Goal: Navigation & Orientation: Find specific page/section

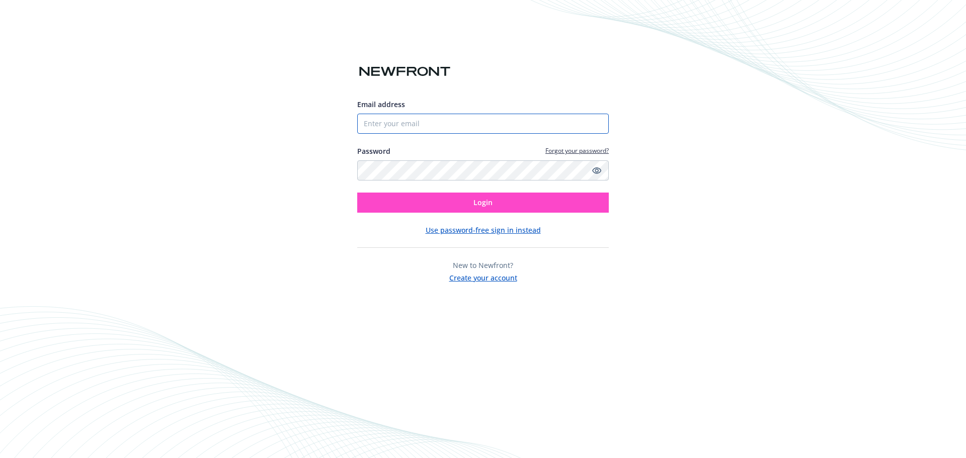
type input "[PERSON_NAME][EMAIL_ADDRESS][PERSON_NAME][DOMAIN_NAME]"
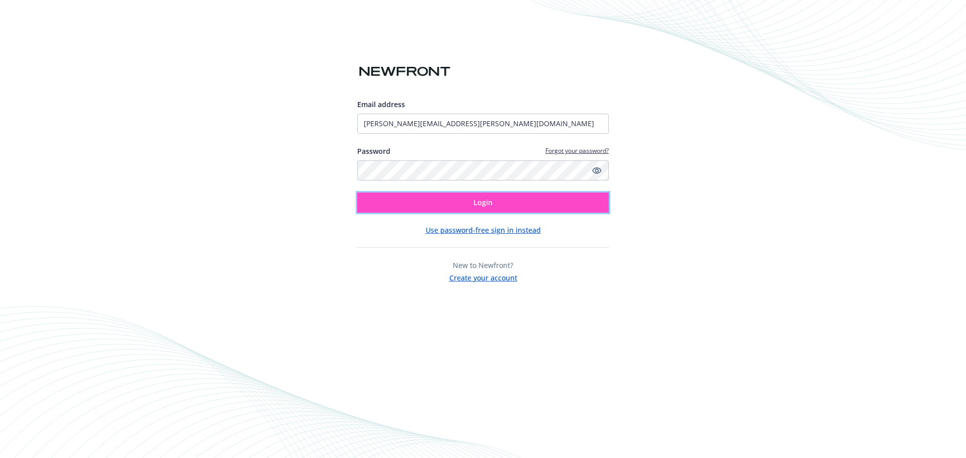
click at [479, 199] on span "Login" at bounding box center [482, 203] width 19 height 10
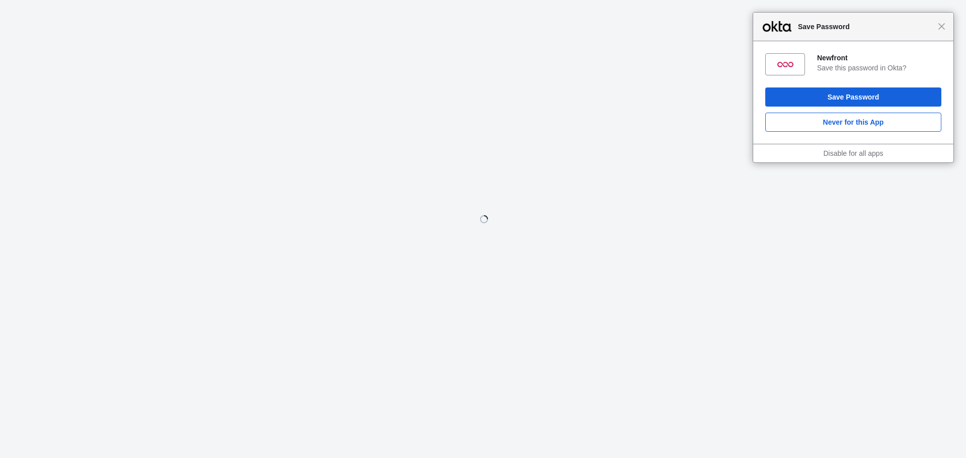
click at [940, 32] on div "Close Save Password" at bounding box center [853, 27] width 200 height 29
click at [943, 29] on span "Close" at bounding box center [942, 27] width 8 height 8
